Goal: Information Seeking & Learning: Learn about a topic

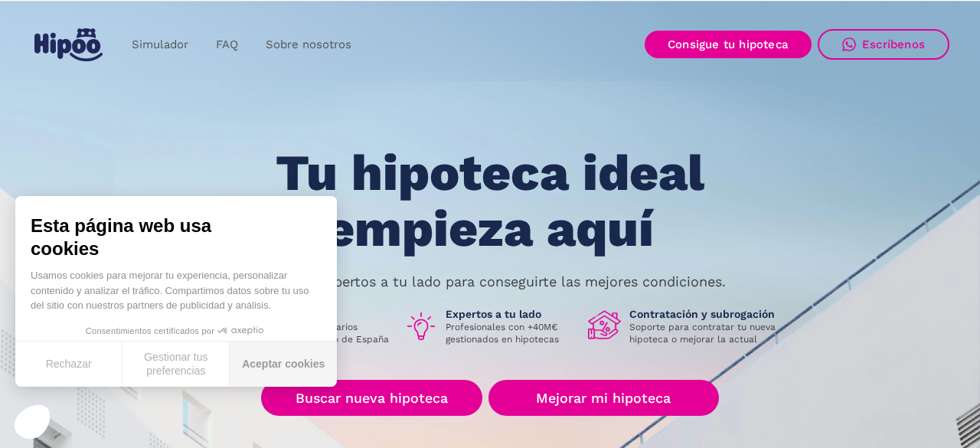
click at [302, 377] on button "Aceptar cookies" at bounding box center [283, 363] width 107 height 45
click at [283, 365] on button "Aceptar cookies" at bounding box center [283, 363] width 107 height 45
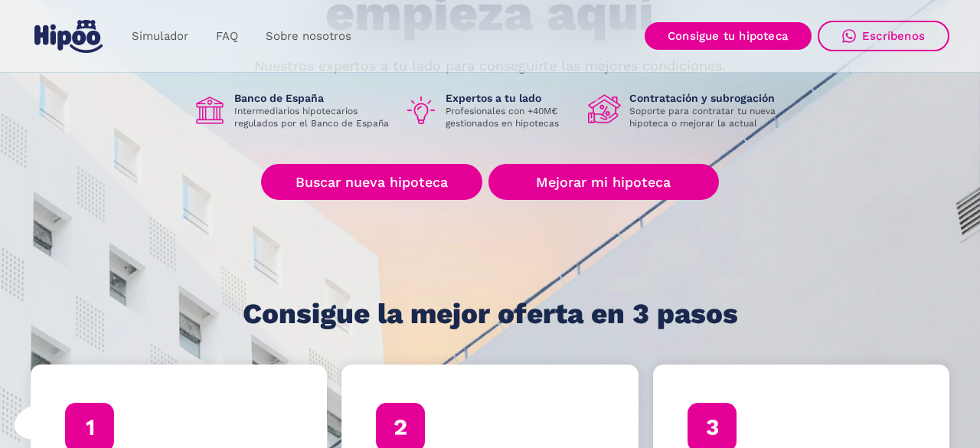
scroll to position [231, 0]
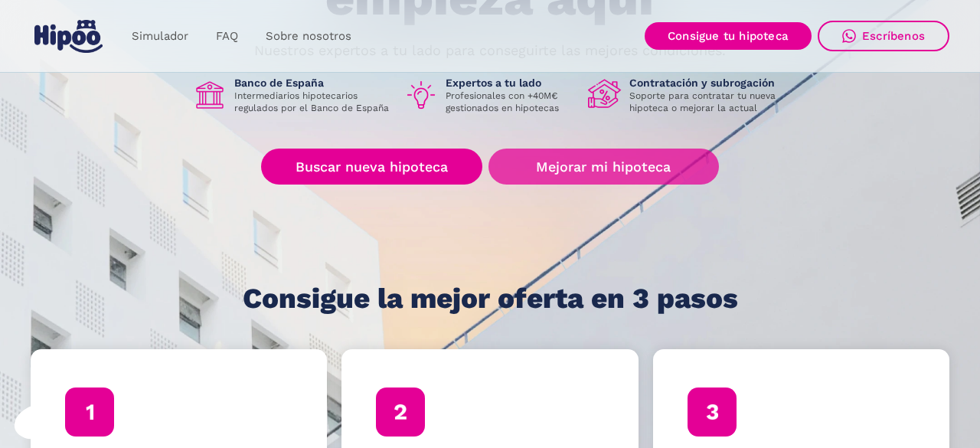
click at [650, 165] on link "Mejorar mi hipoteca" at bounding box center [603, 166] width 230 height 36
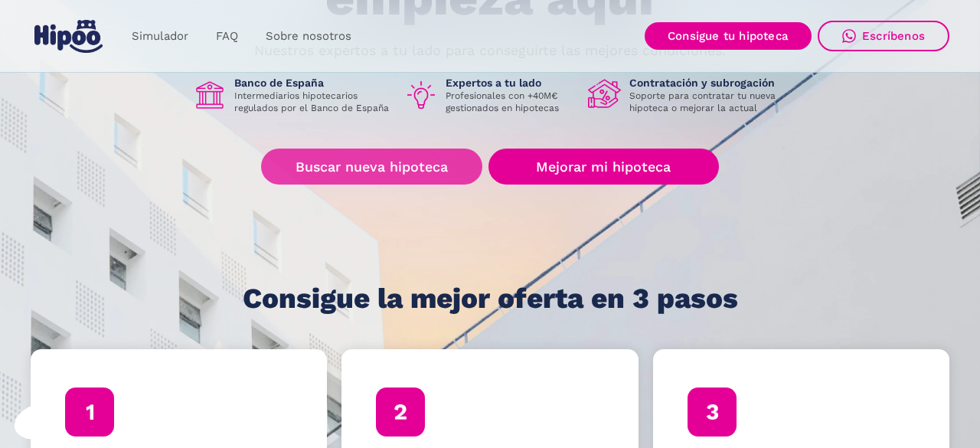
click at [347, 163] on link "Buscar nueva hipoteca" at bounding box center [371, 166] width 221 height 36
